Goal: Information Seeking & Learning: Learn about a topic

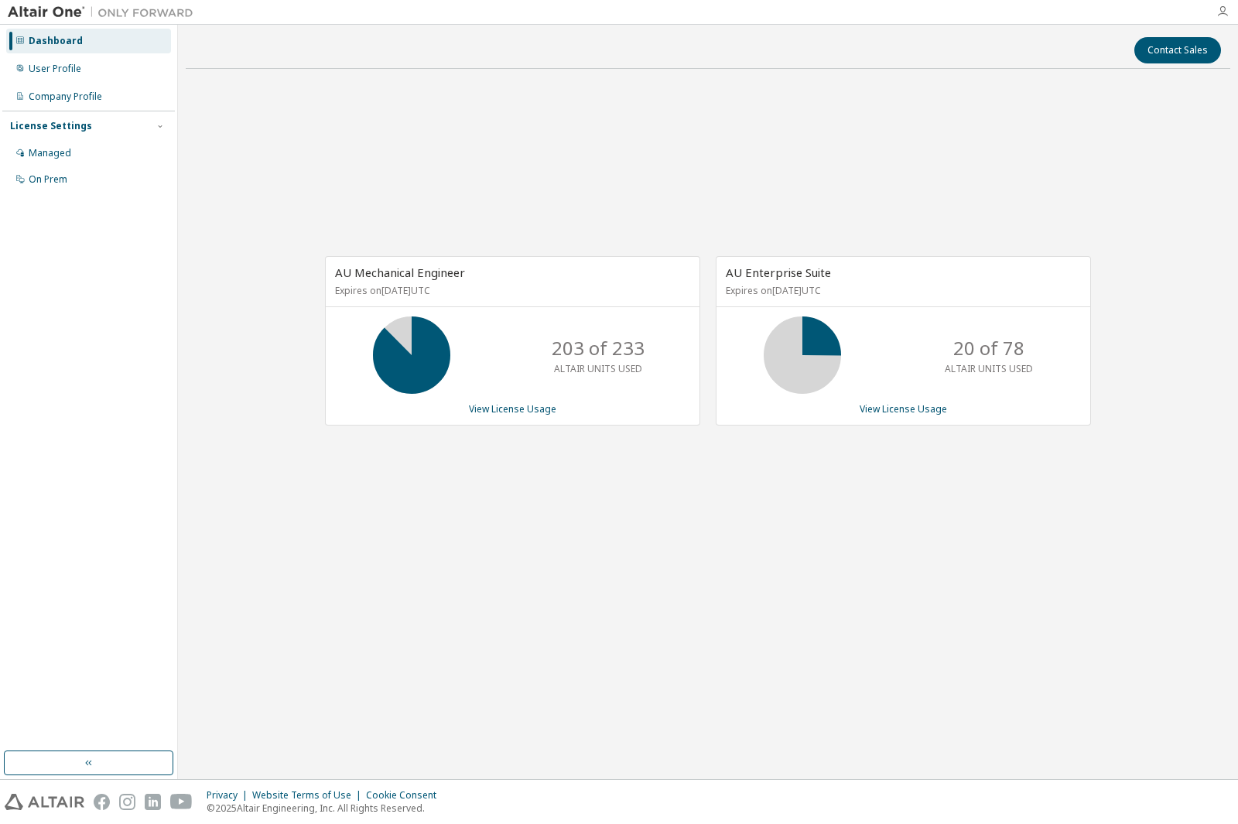
click at [1225, 12] on icon "button" at bounding box center [1223, 11] width 12 height 12
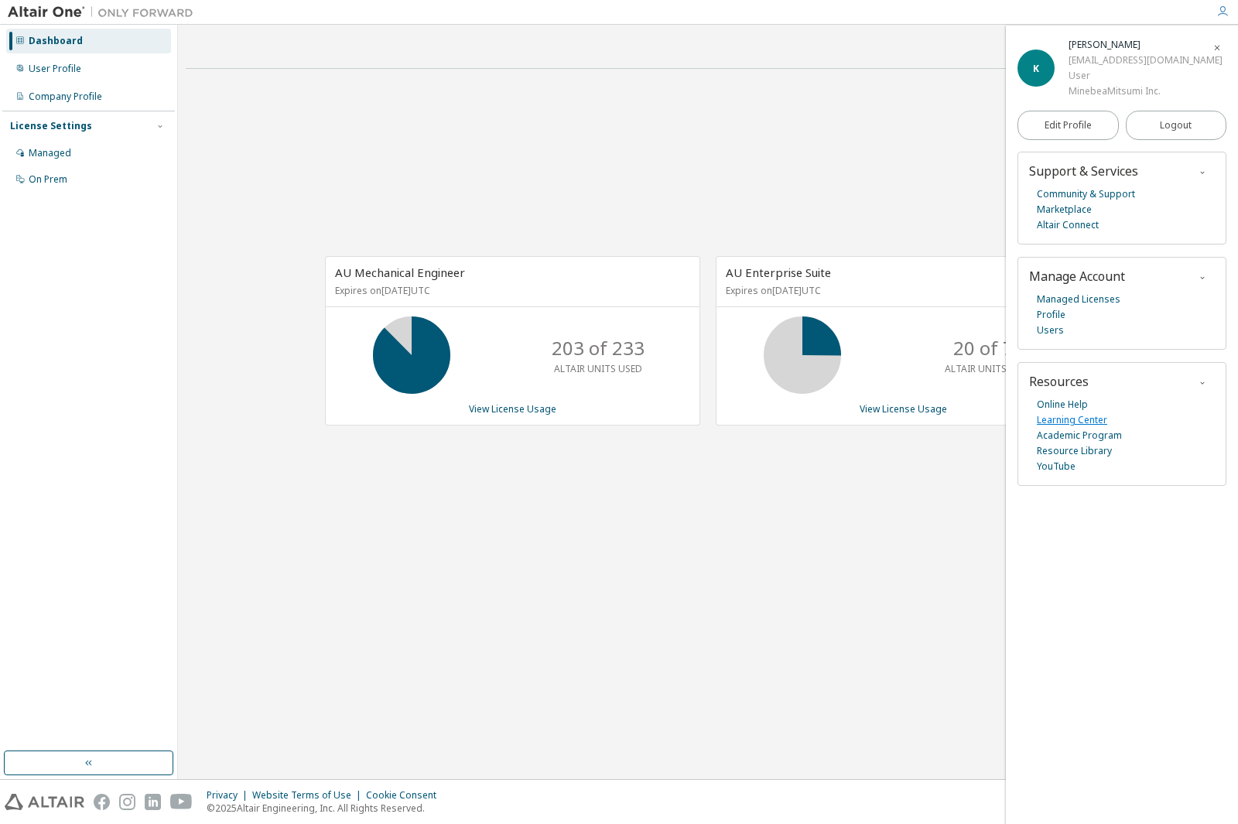
click at [1068, 424] on link "Learning Center" at bounding box center [1072, 420] width 70 height 15
